Goal: Task Accomplishment & Management: Manage account settings

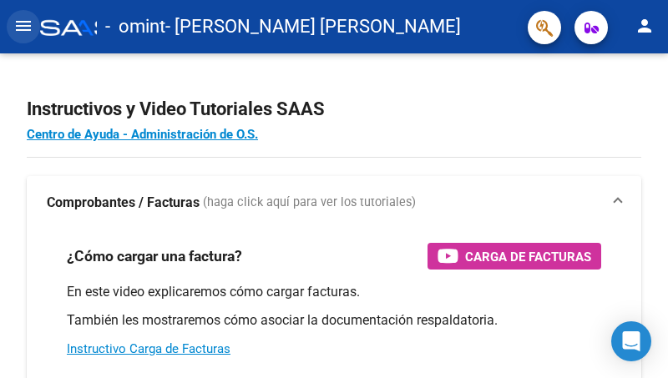
click at [15, 27] on mat-icon "menu" at bounding box center [23, 26] width 20 height 20
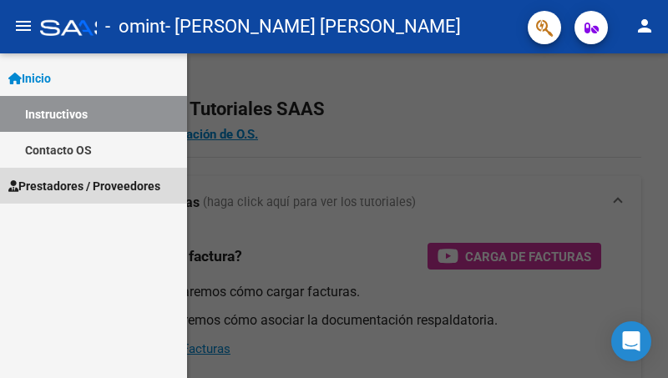
click at [62, 187] on span "Prestadores / Proveedores" at bounding box center [84, 186] width 152 height 18
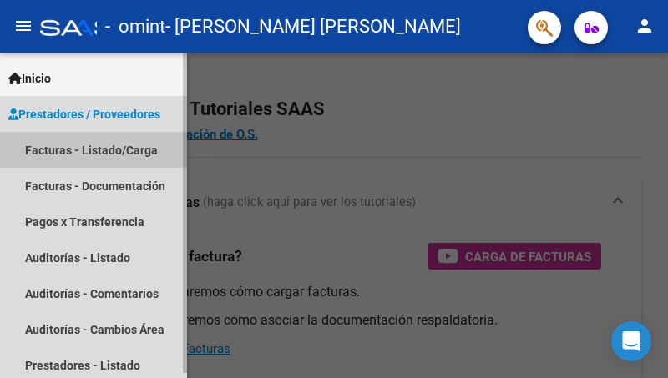
click at [68, 153] on link "Facturas - Listado/Carga" at bounding box center [93, 150] width 187 height 36
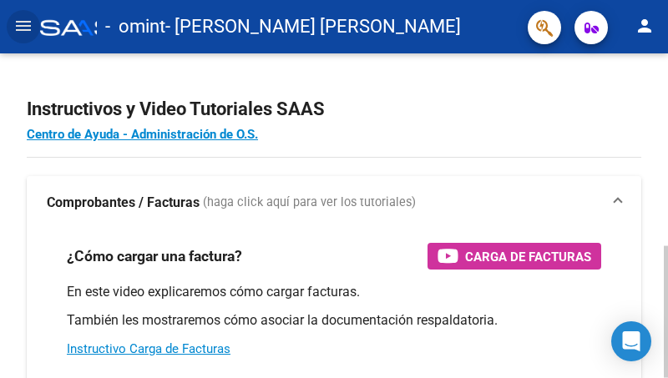
click at [665, 361] on div at bounding box center [666, 215] width 4 height 325
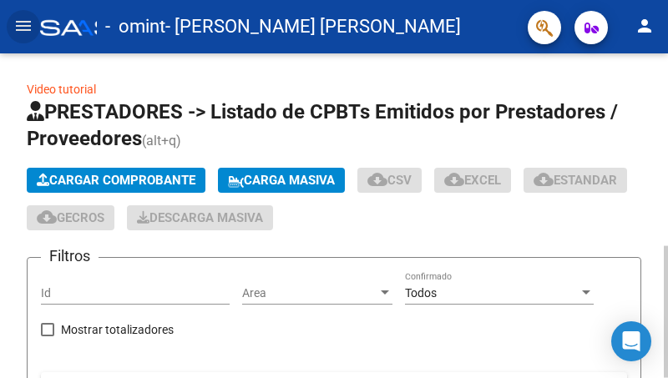
click at [667, 361] on div at bounding box center [666, 215] width 4 height 325
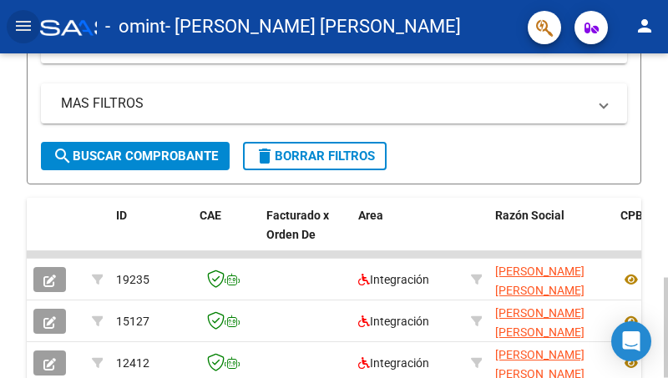
click at [667, 369] on div at bounding box center [666, 215] width 4 height 325
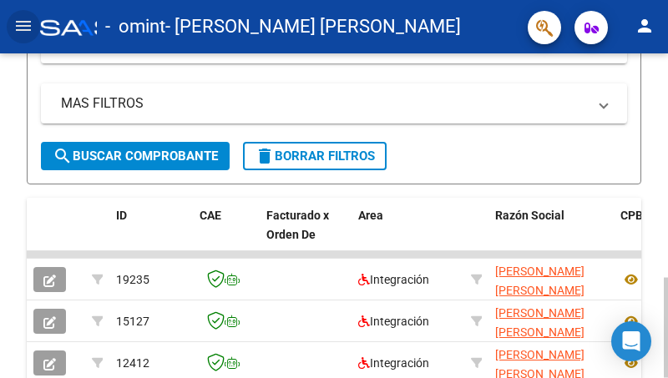
scroll to position [724, 0]
